Goal: Transaction & Acquisition: Book appointment/travel/reservation

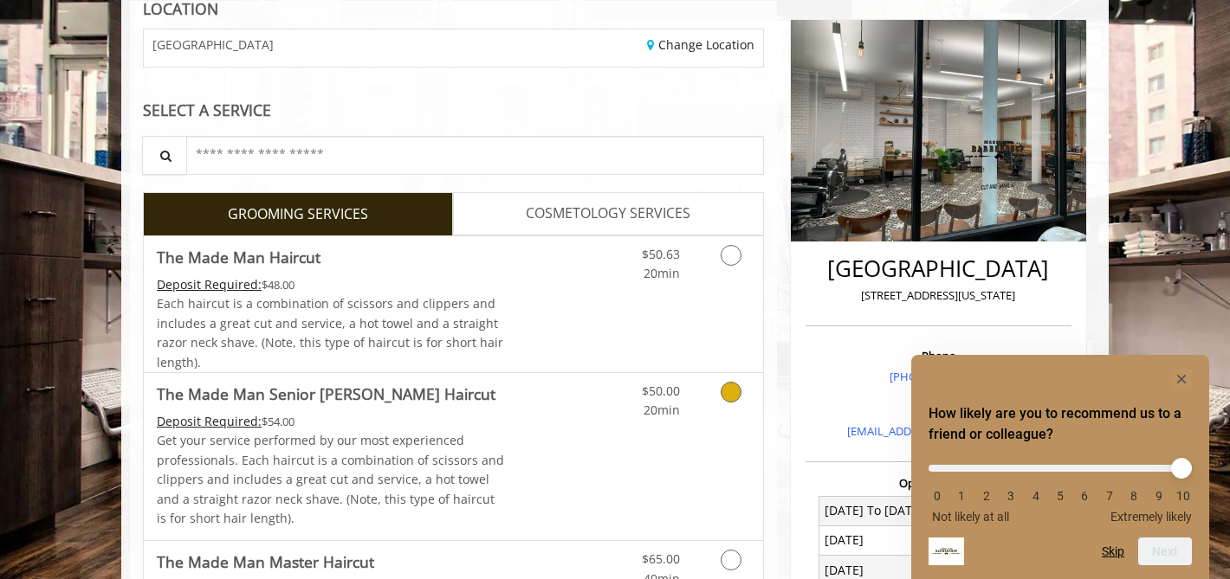
scroll to position [137, 0]
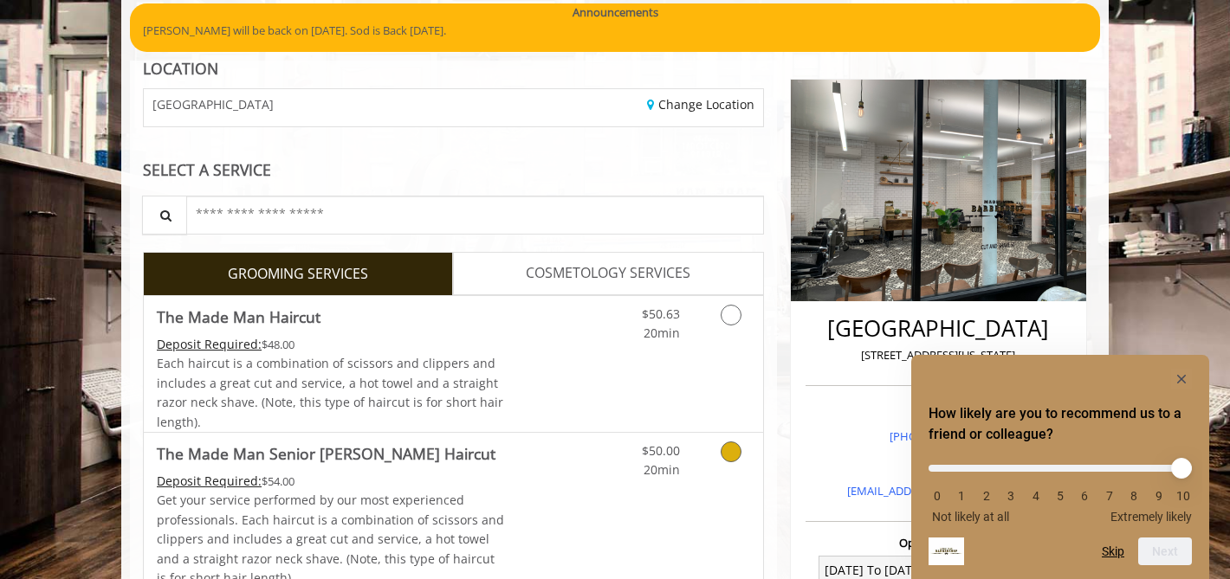
click at [727, 456] on icon "Grooming services" at bounding box center [731, 452] width 21 height 21
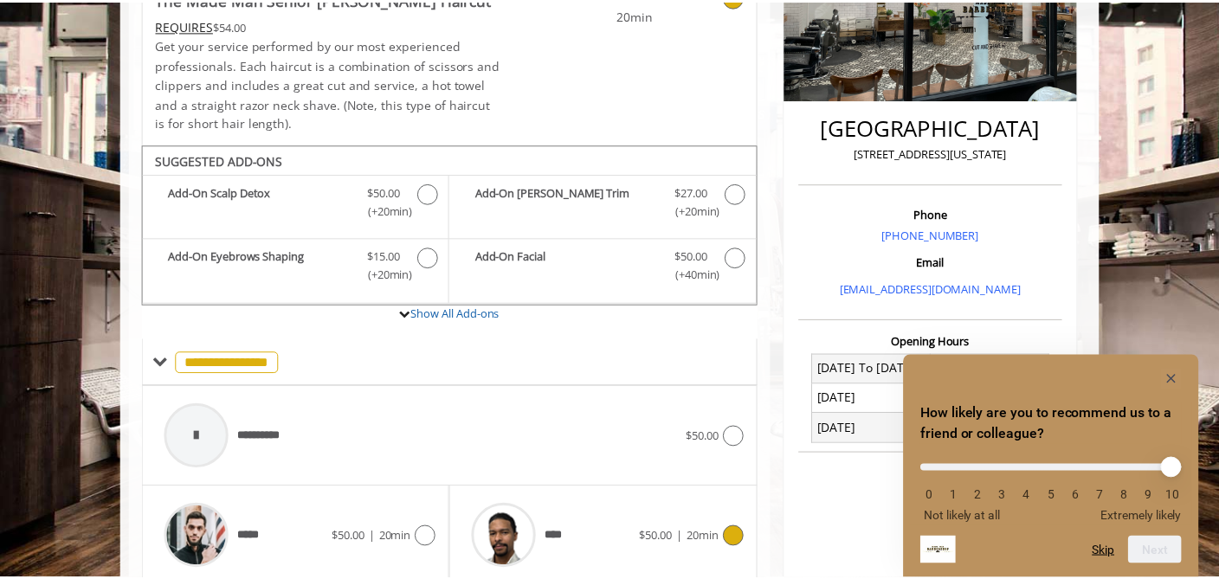
scroll to position [483, 0]
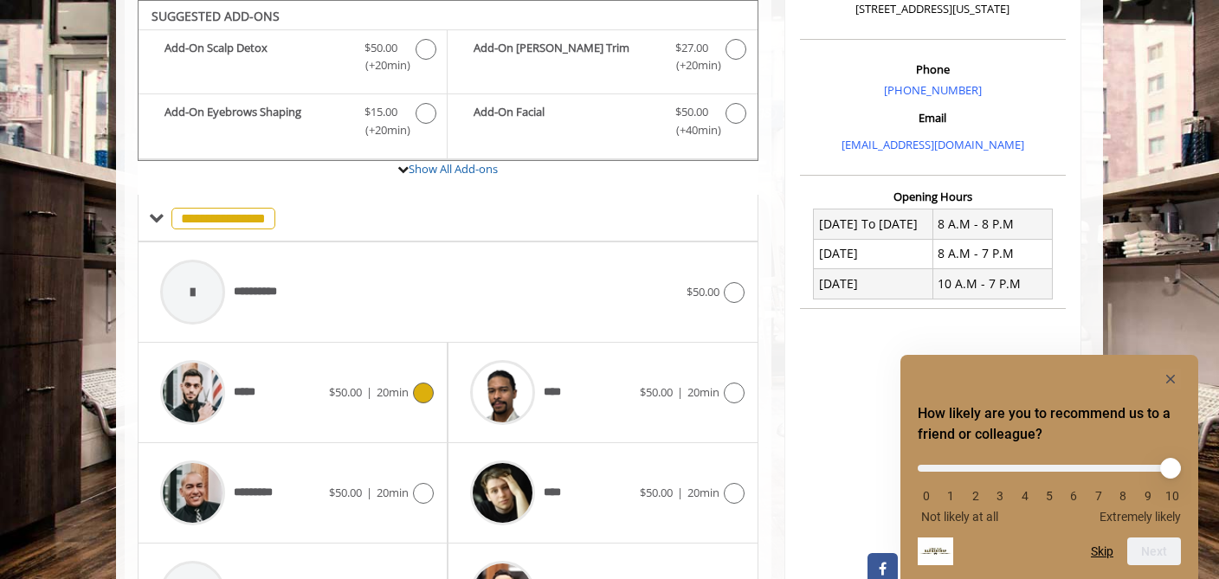
click at [430, 394] on icon at bounding box center [423, 393] width 21 height 21
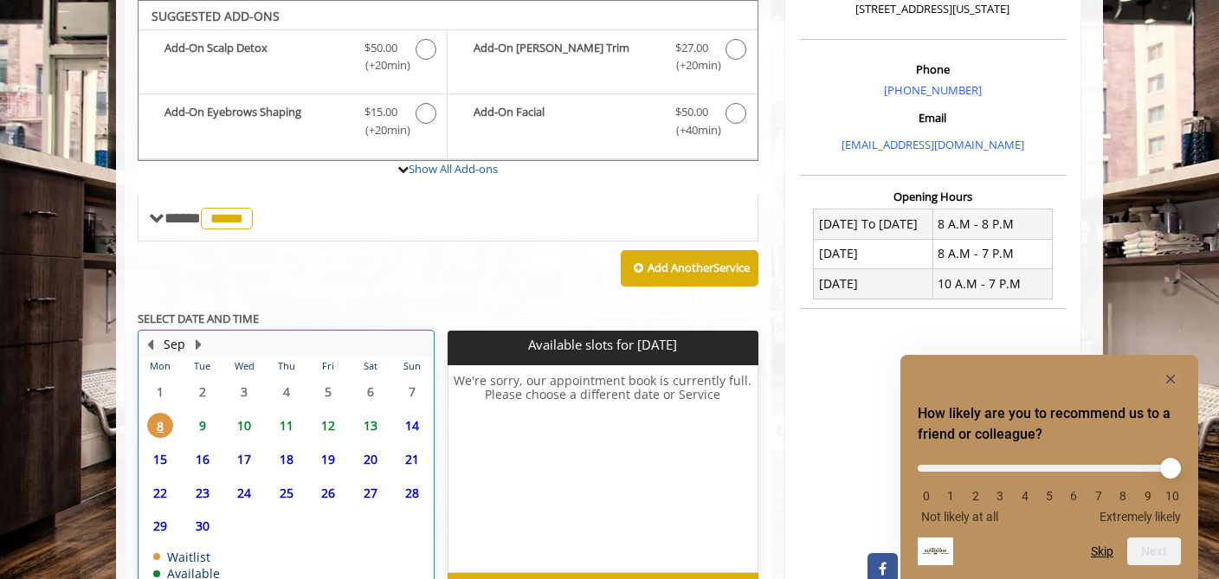
click at [184, 451] on td "16" at bounding box center [202, 460] width 42 height 34
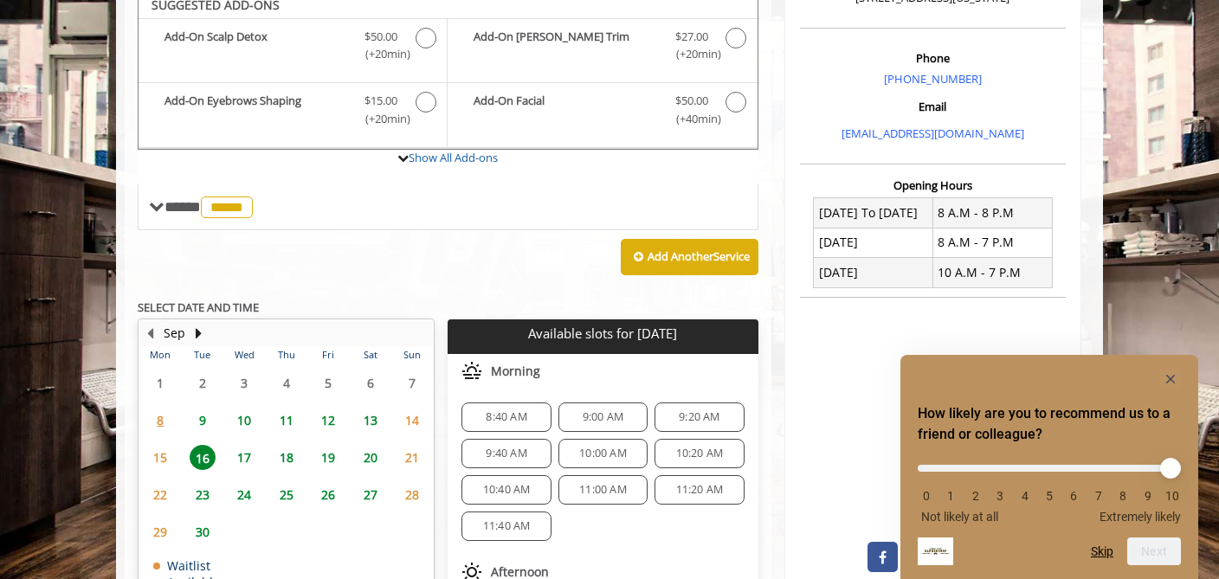
scroll to position [484, 0]
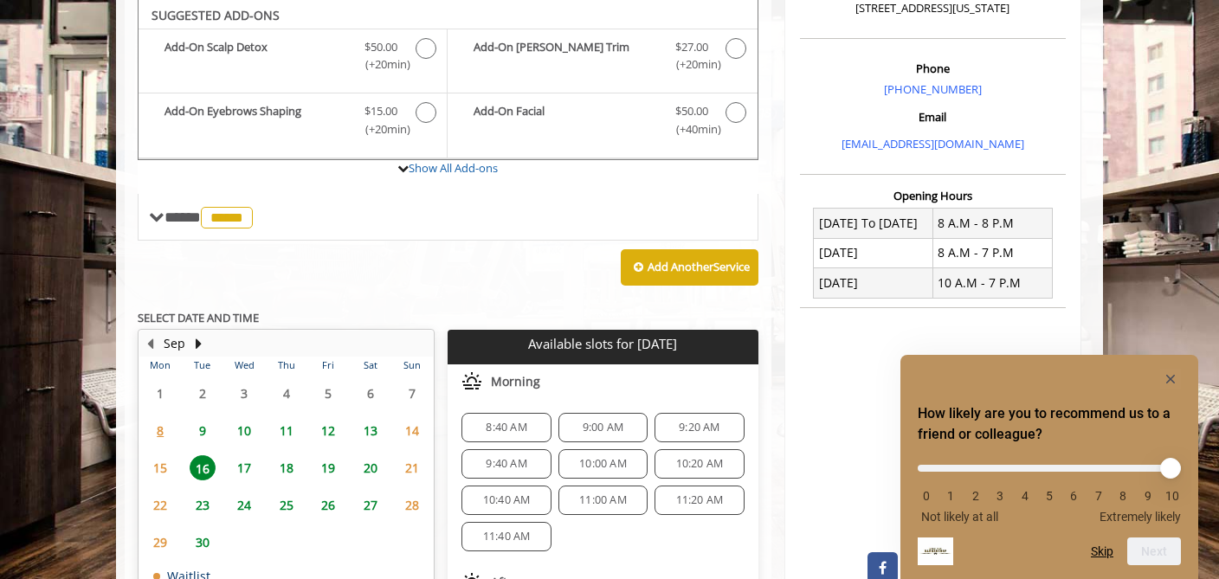
click at [201, 426] on span "9" at bounding box center [203, 430] width 26 height 25
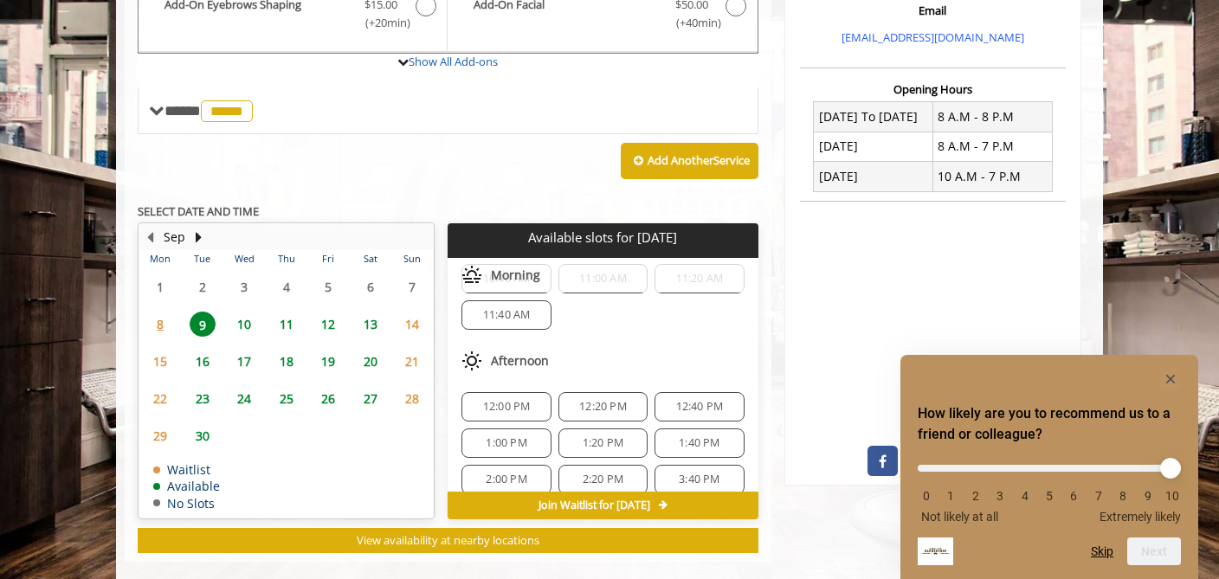
scroll to position [114, 0]
click at [1173, 380] on icon "Hide survey" at bounding box center [1171, 379] width 9 height 9
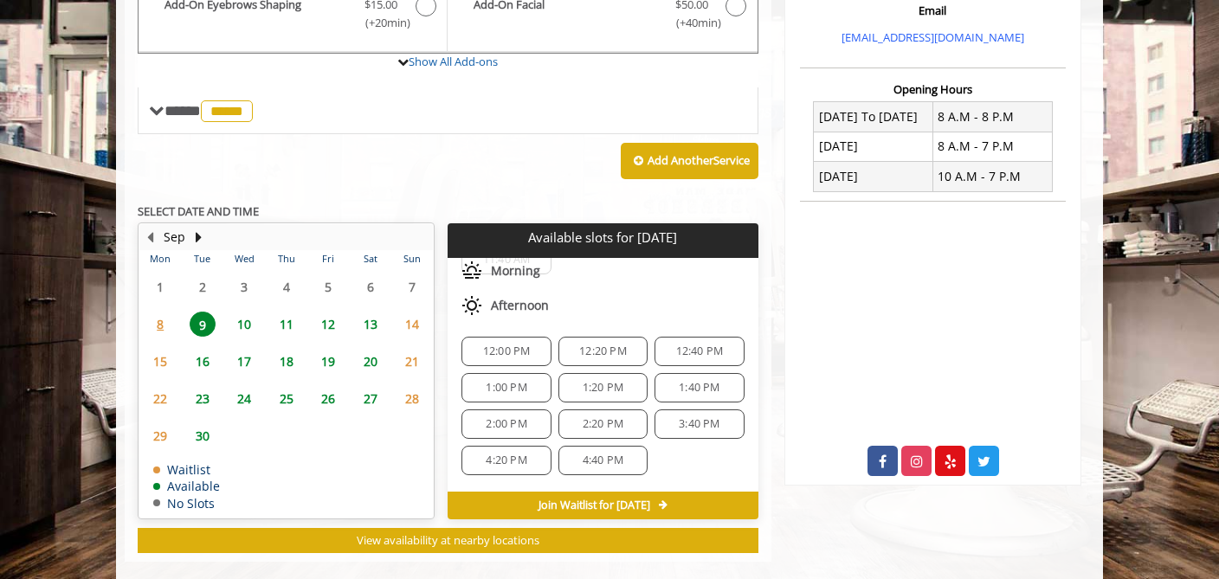
scroll to position [172, 0]
click at [583, 423] on span "2:20 PM" at bounding box center [603, 423] width 41 height 14
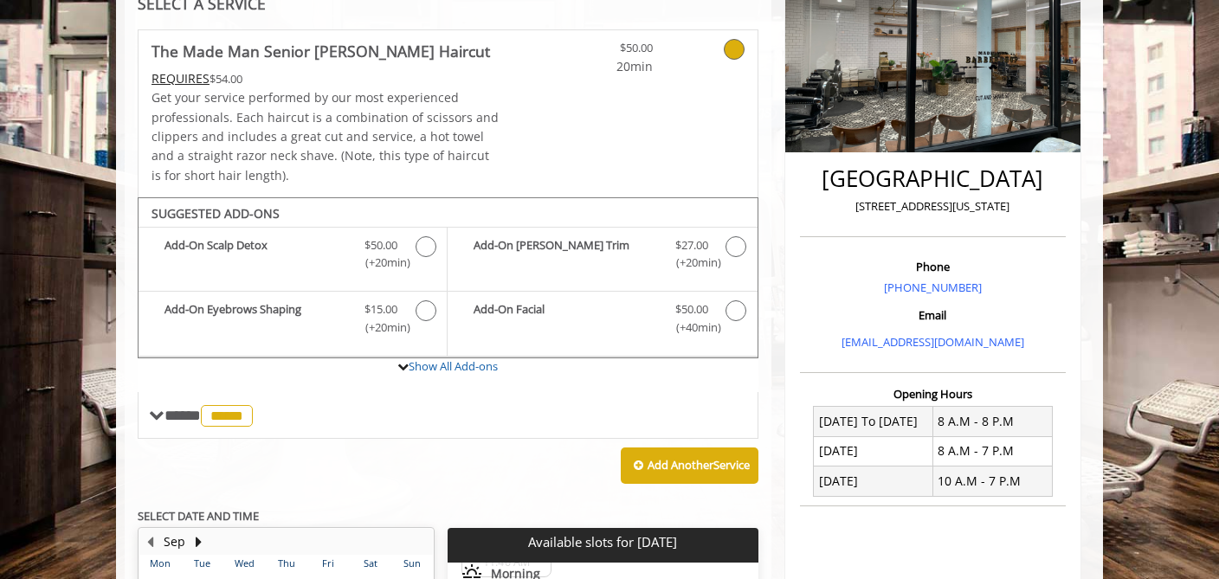
scroll to position [930, 0]
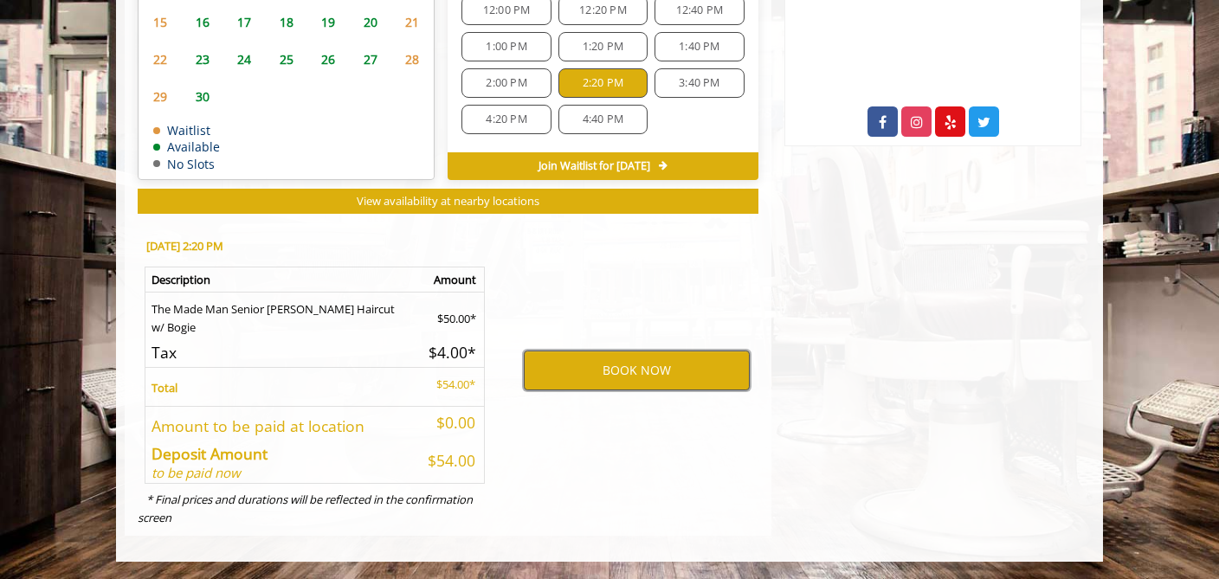
click at [730, 359] on button "BOOK NOW" at bounding box center [637, 371] width 226 height 40
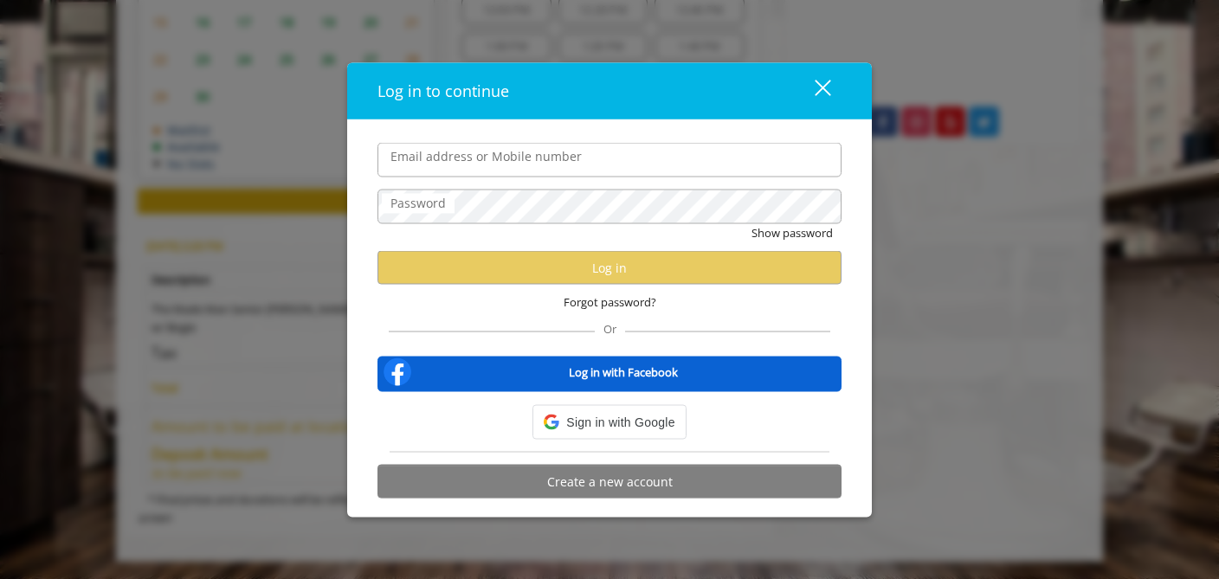
type input "**********"
click at [694, 178] on form "**********" at bounding box center [610, 325] width 464 height 365
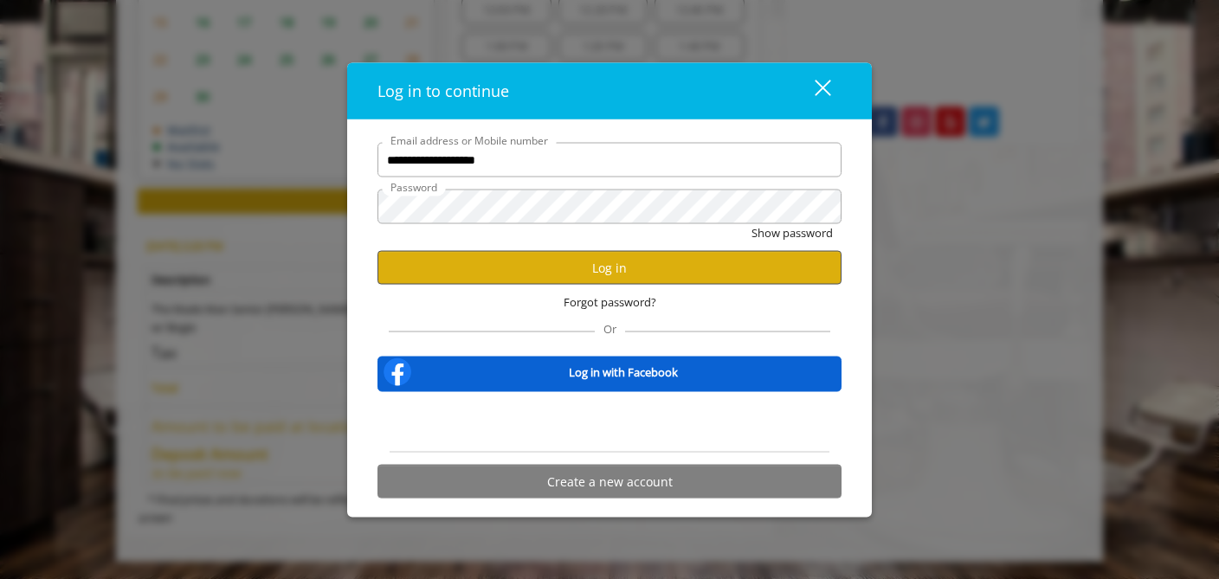
scroll to position [0, 0]
click at [646, 274] on button "Log in" at bounding box center [610, 268] width 464 height 34
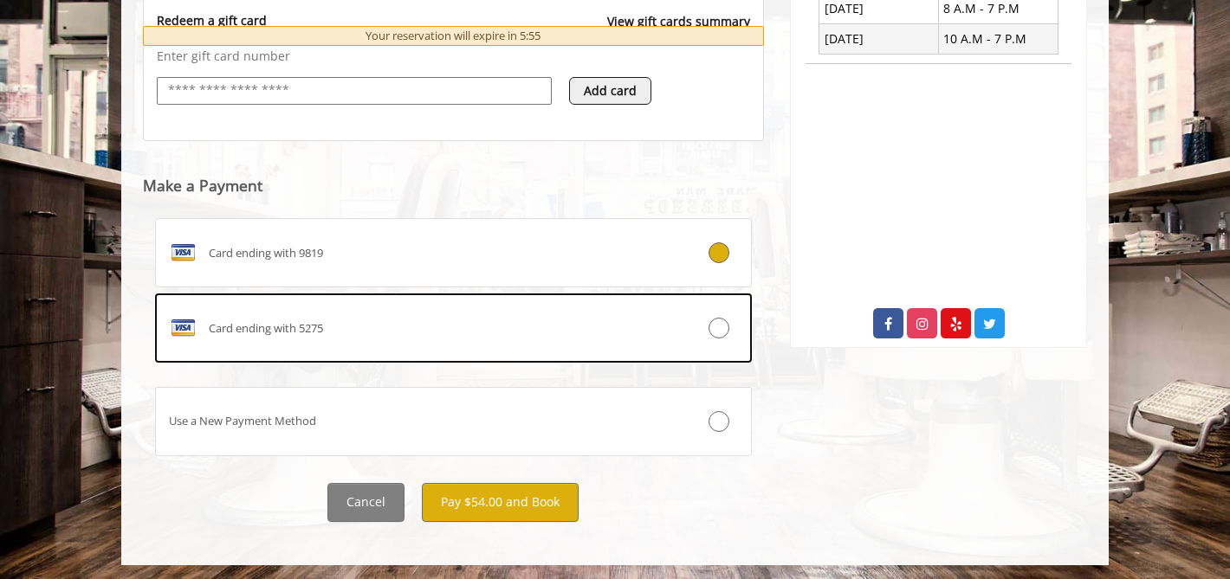
scroll to position [732, 0]
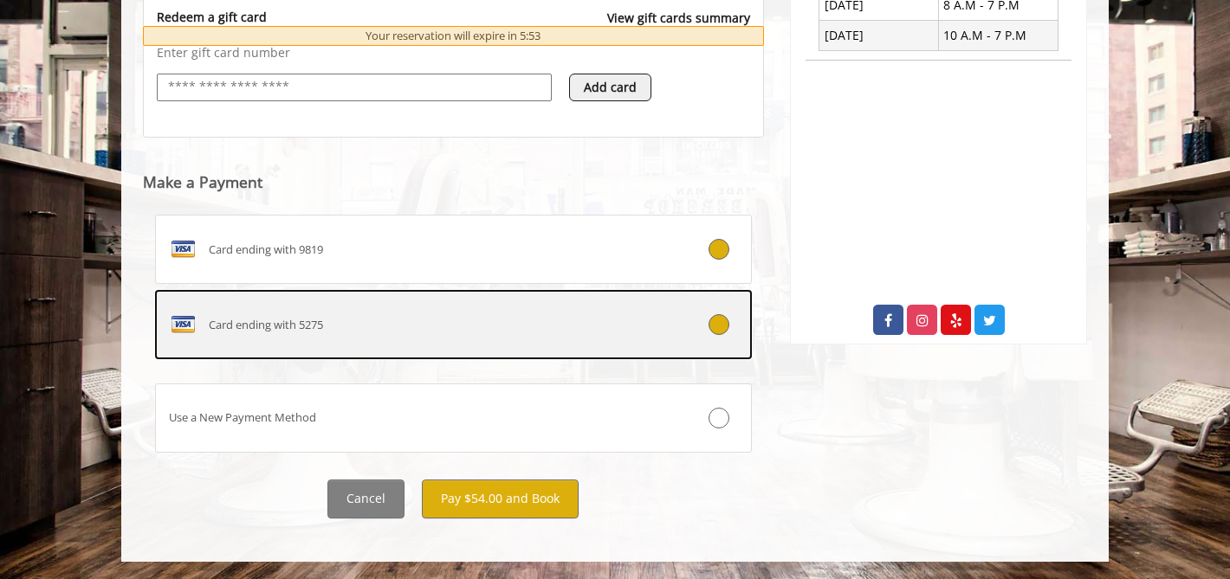
click at [726, 321] on icon at bounding box center [718, 324] width 21 height 21
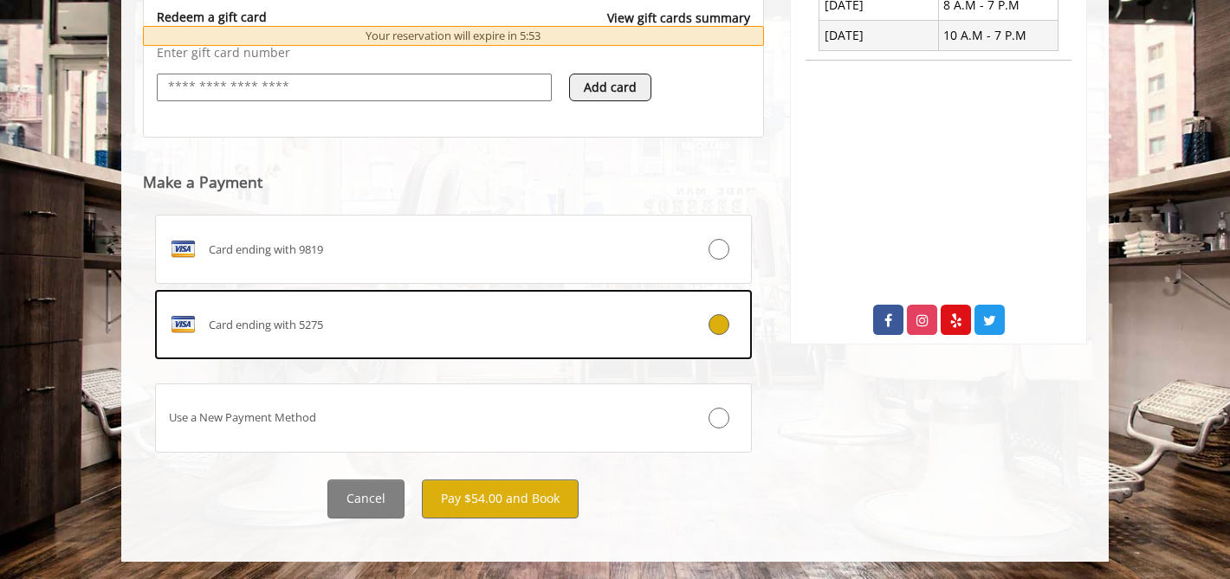
scroll to position [617, 0]
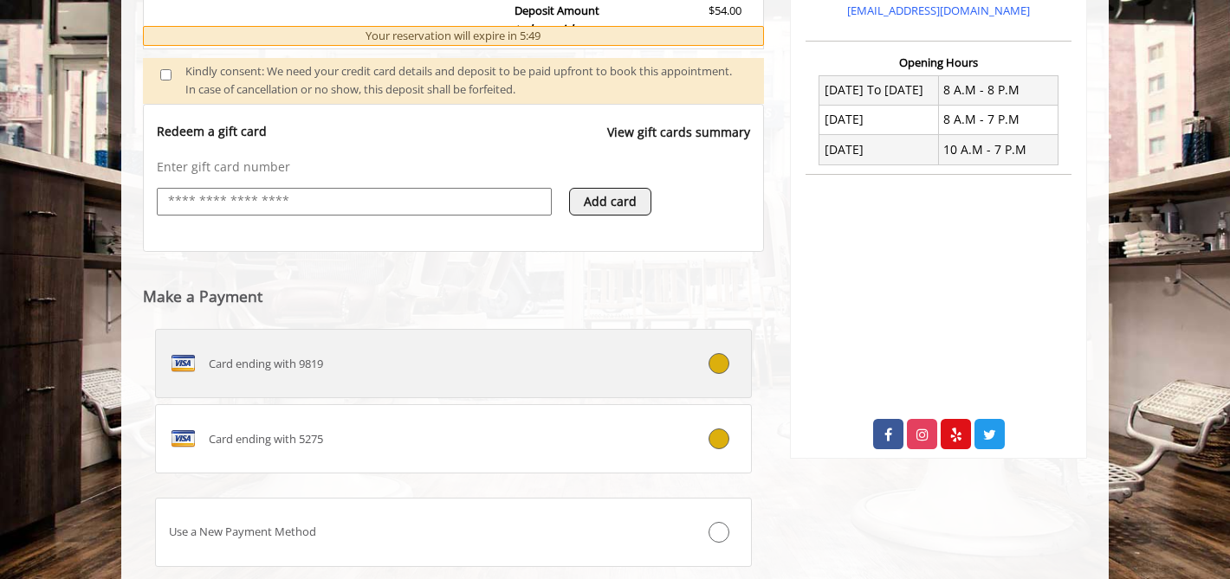
click at [711, 362] on icon at bounding box center [718, 363] width 21 height 21
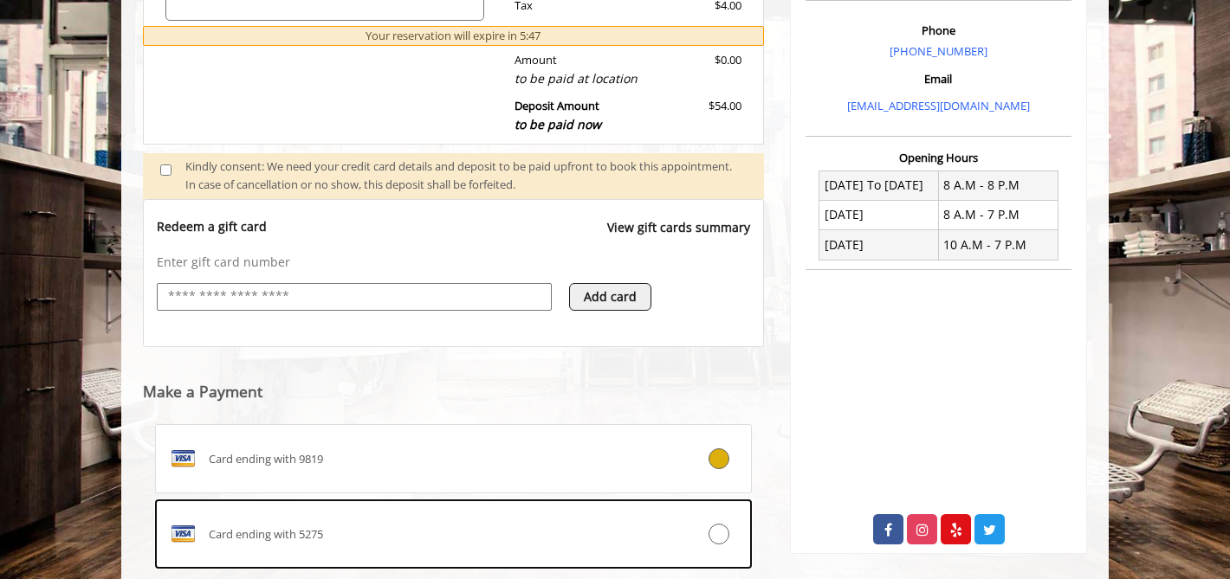
scroll to position [732, 0]
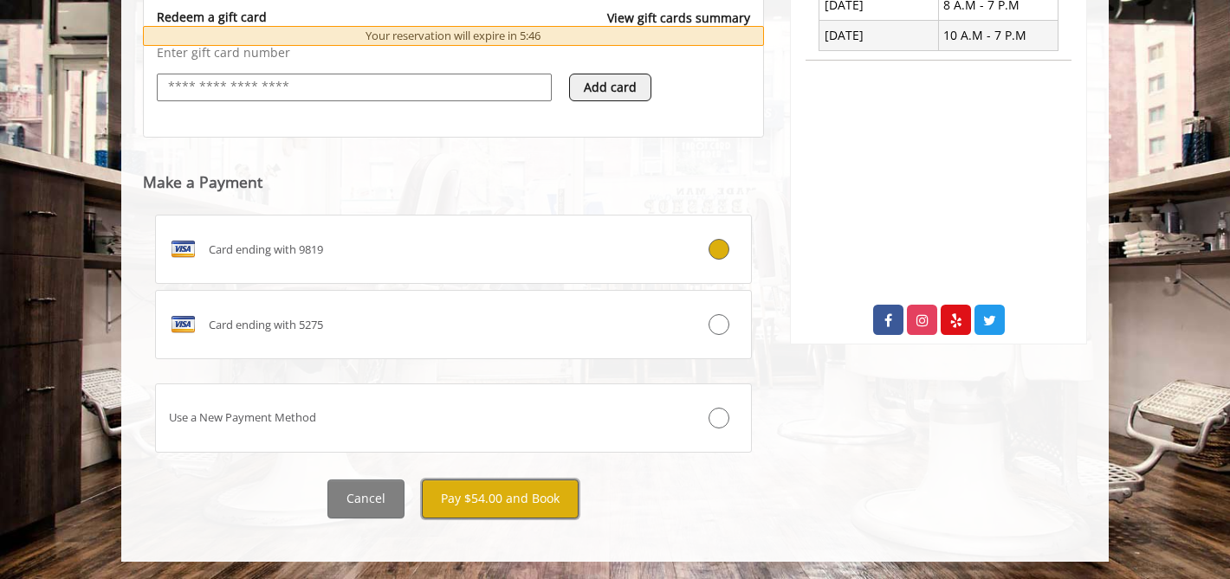
click at [507, 497] on button "Pay $54.00 and Book" at bounding box center [500, 499] width 157 height 39
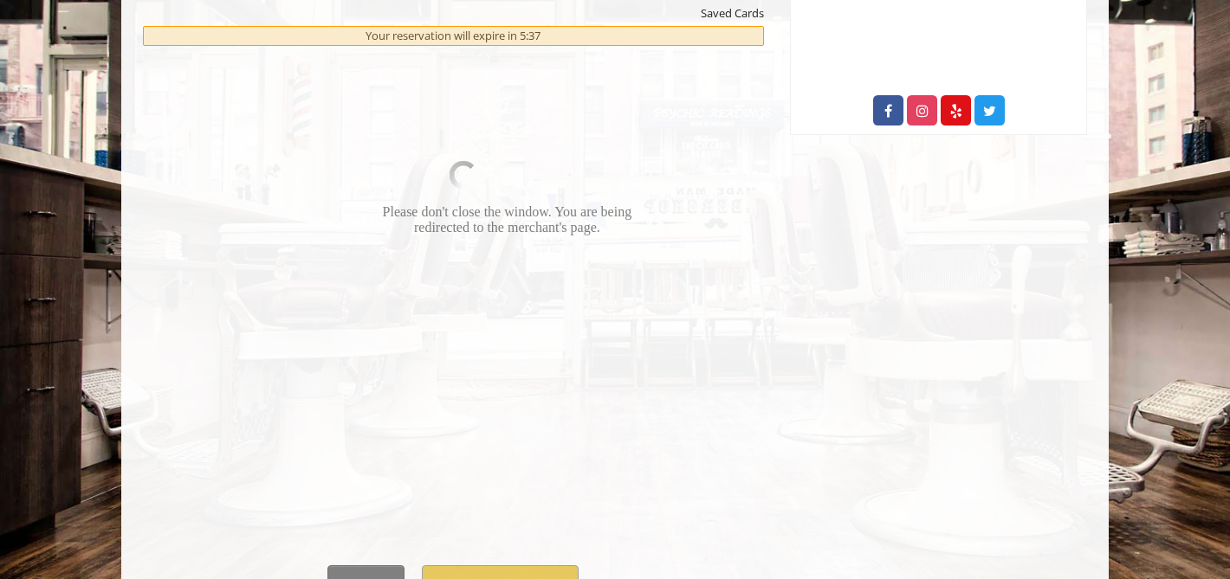
scroll to position [942, 0]
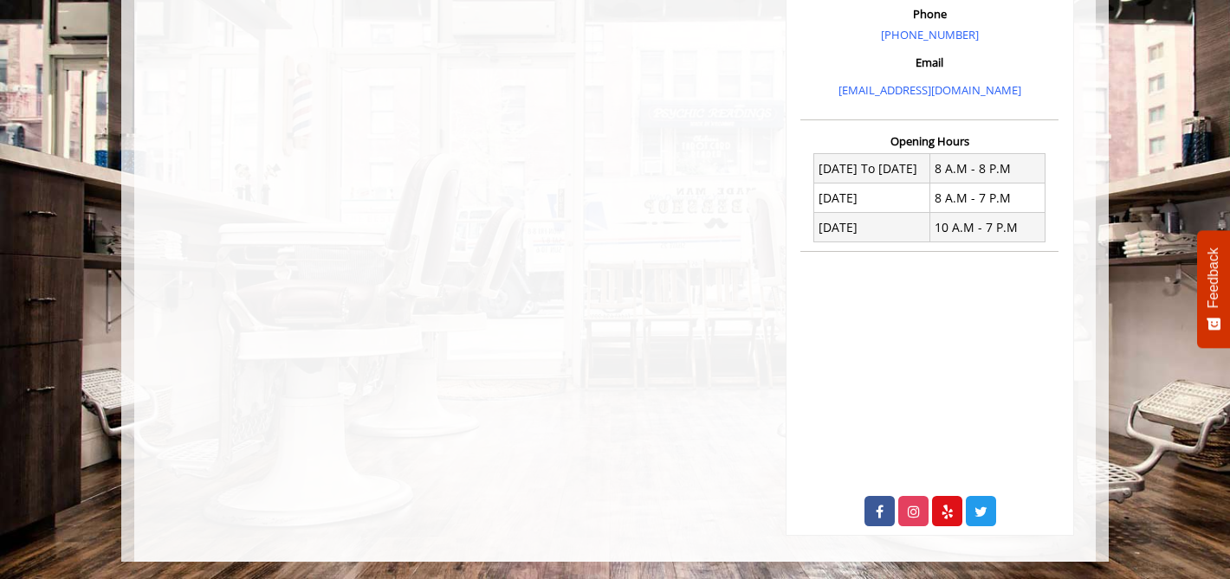
scroll to position [3, 0]
